Goal: Information Seeking & Learning: Learn about a topic

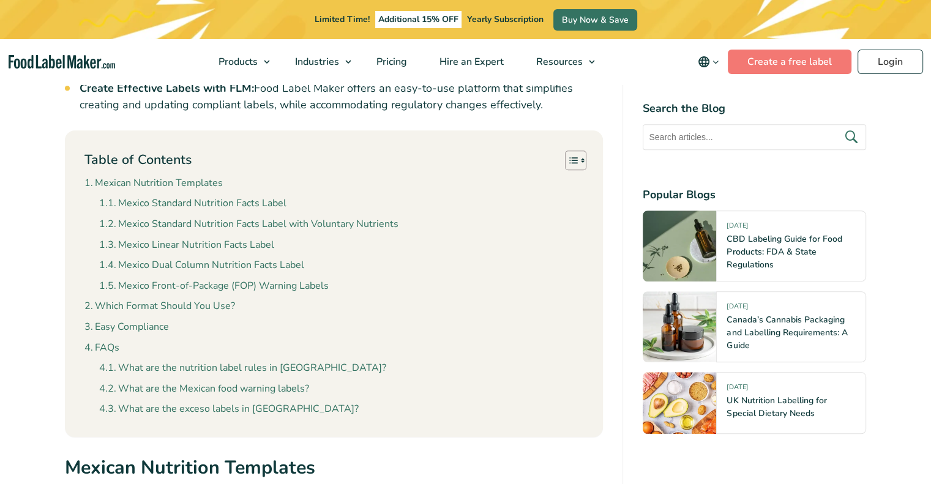
scroll to position [969, 0]
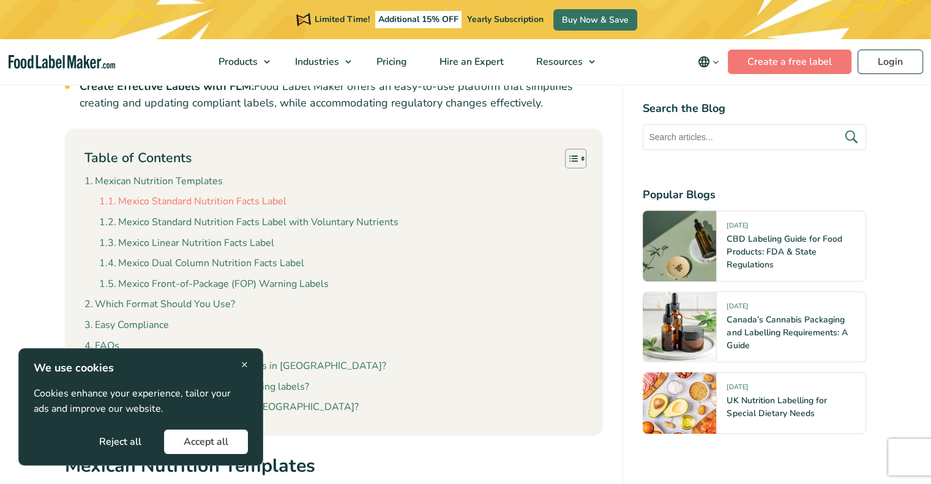
click at [252, 200] on link "Mexico Standard Nutrition Facts Label" at bounding box center [192, 202] width 187 height 16
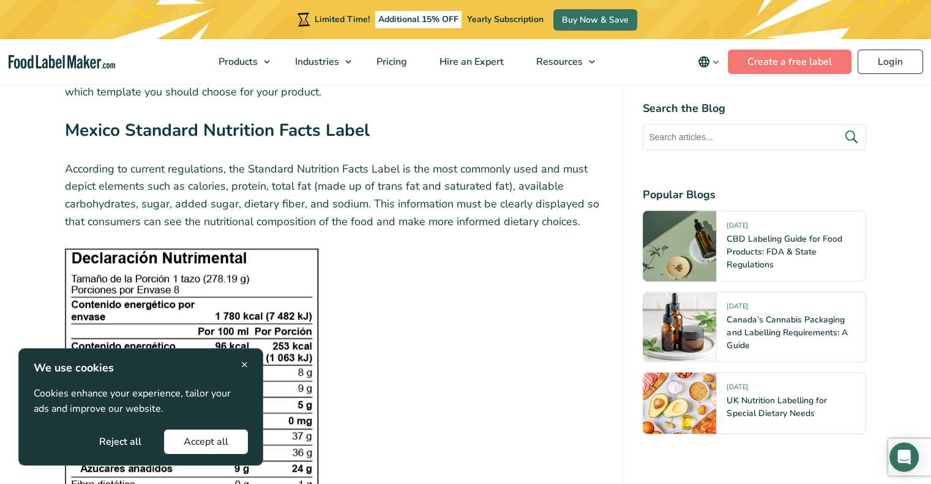
scroll to position [1470, 0]
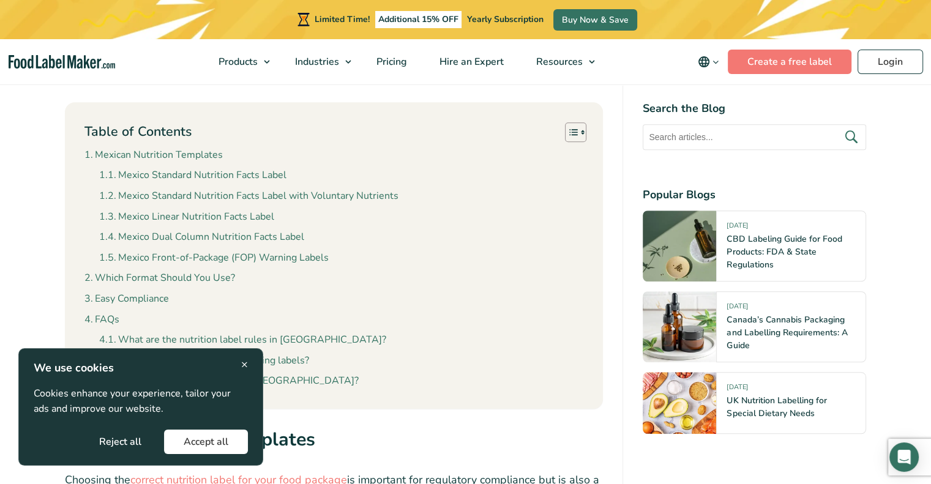
scroll to position [996, 0]
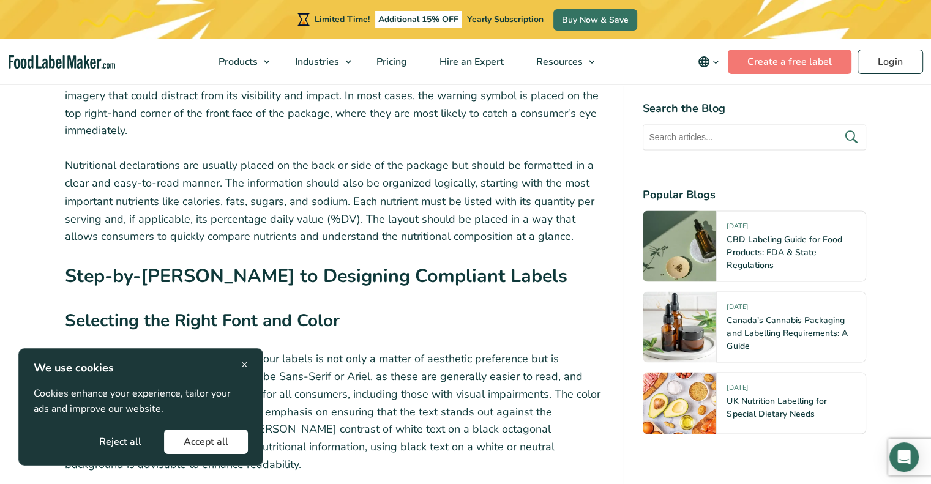
scroll to position [2128, 0]
click at [437, 179] on p "Nutritional declarations are usually placed on the back or side of the package …" at bounding box center [334, 200] width 539 height 88
